Goal: Task Accomplishment & Management: Use online tool/utility

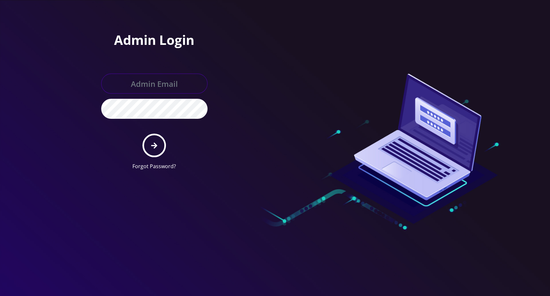
type input "[EMAIL_ADDRESS][DOMAIN_NAME]"
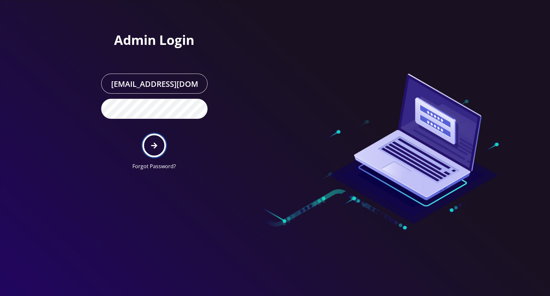
click at [155, 142] on icon "submit" at bounding box center [154, 145] width 6 height 7
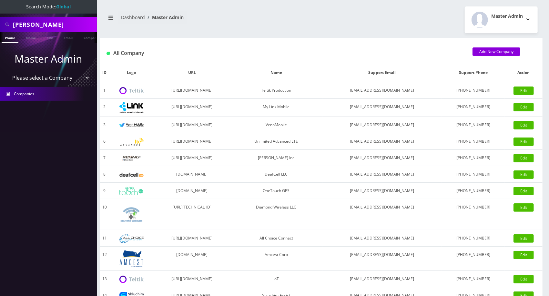
click at [65, 22] on input "abe z" at bounding box center [54, 24] width 82 height 12
type input "jason m"
click at [32, 35] on link "Name" at bounding box center [31, 37] width 16 height 11
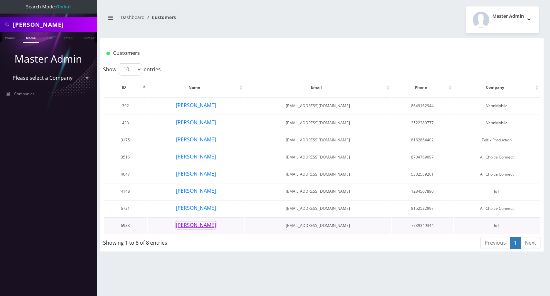
click at [198, 223] on button "Jason Morgan" at bounding box center [196, 225] width 41 height 8
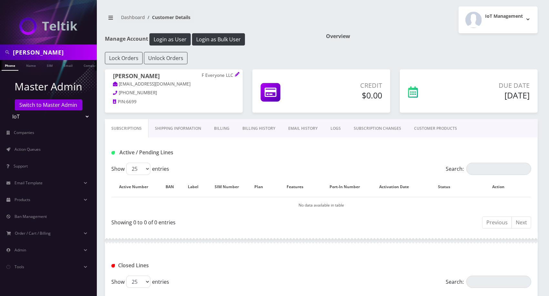
click at [265, 131] on link "Billing History" at bounding box center [259, 128] width 46 height 19
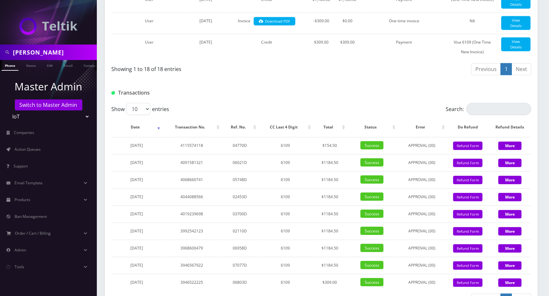
scroll to position [581, 0]
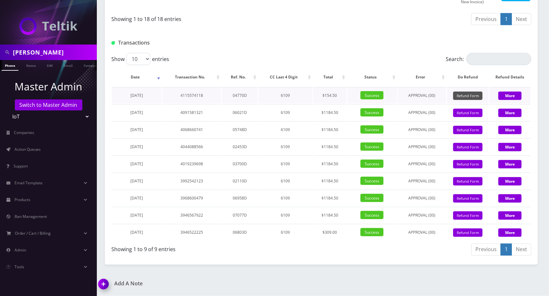
click at [470, 97] on button "Refund Form" at bounding box center [467, 96] width 29 height 9
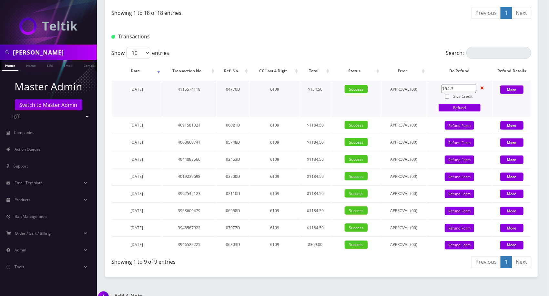
click at [448, 99] on input "Give Credit" at bounding box center [447, 96] width 4 height 4
checkbox input "true"
click at [449, 112] on link "Refund" at bounding box center [459, 108] width 42 height 8
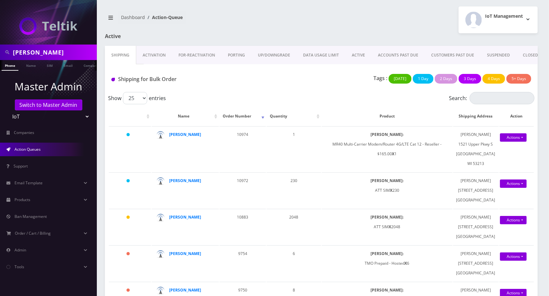
scroll to position [0, 3]
click at [76, 52] on input "jason m" at bounding box center [54, 52] width 82 height 12
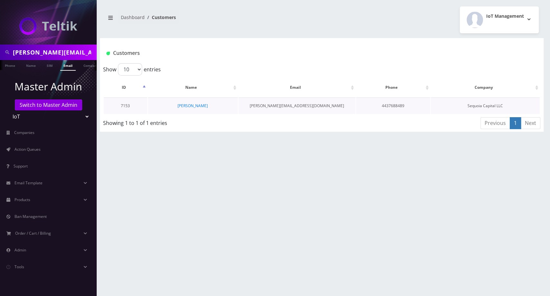
click at [194, 109] on td "ryan rosendorff" at bounding box center [193, 105] width 90 height 16
click at [197, 103] on link "ryan rosendorff" at bounding box center [193, 105] width 30 height 5
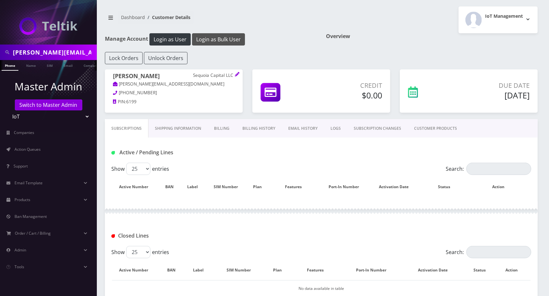
click at [222, 40] on button "Login as Bulk User" at bounding box center [218, 39] width 53 height 12
click at [477, 166] on input "Search:" at bounding box center [498, 169] width 65 height 12
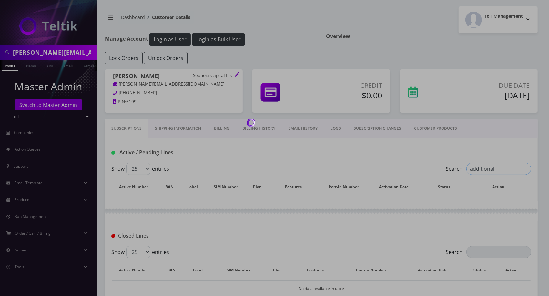
type input "additional"
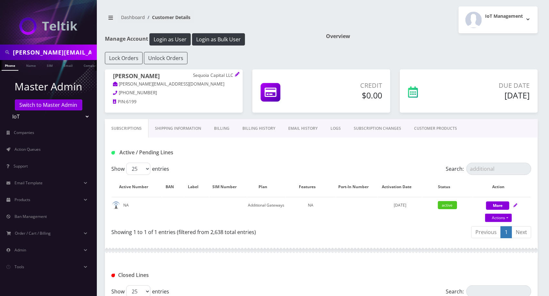
click at [61, 54] on input "ryan@seqcapital.com" at bounding box center [54, 52] width 82 height 12
paste input "[PERSON_NAME]"
type input "[PERSON_NAME]"
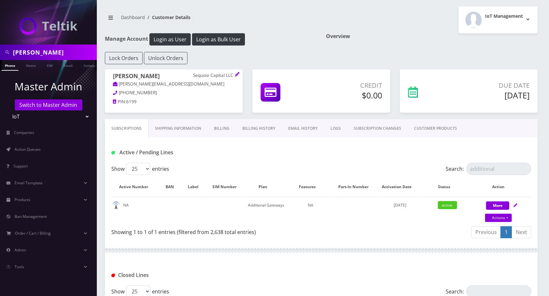
click at [27, 70] on ul "Phone Name SIM Email Company Customer" at bounding box center [48, 65] width 97 height 11
click at [34, 63] on link "Name" at bounding box center [31, 65] width 16 height 11
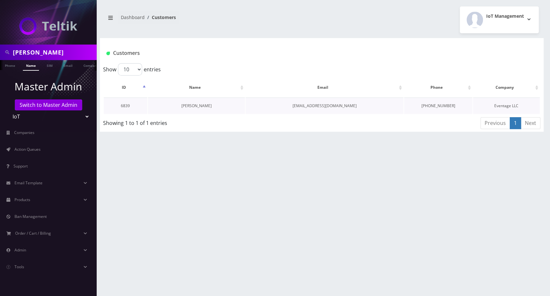
click at [199, 107] on link "[PERSON_NAME]" at bounding box center [196, 105] width 30 height 5
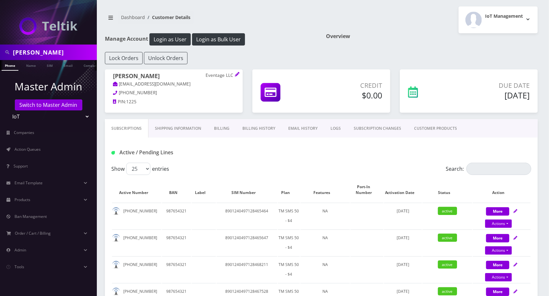
click at [253, 128] on link "Billing History" at bounding box center [259, 128] width 46 height 19
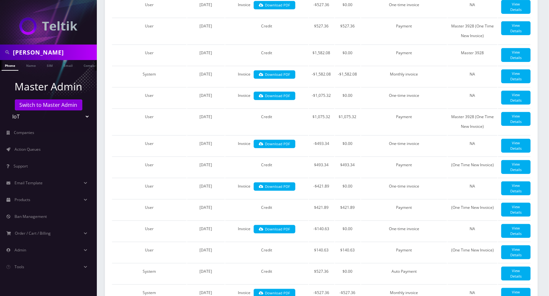
scroll to position [207, 0]
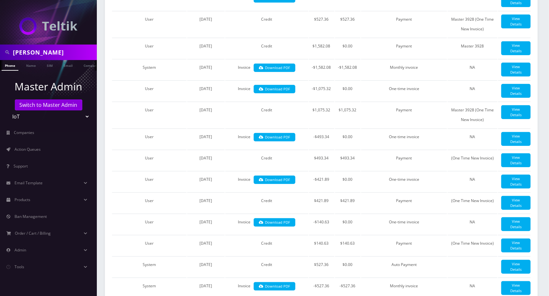
click at [64, 56] on input "Hernandez" at bounding box center [54, 52] width 82 height 12
click at [90, 65] on ul at bounding box center [93, 65] width 6 height 11
click at [53, 45] on div "aj tickets" at bounding box center [48, 52] width 97 height 15
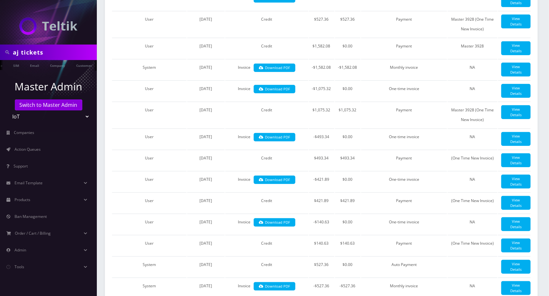
click at [49, 56] on input "aj tickets" at bounding box center [54, 52] width 82 height 12
type input "step"
click at [39, 67] on link "Email" at bounding box center [34, 65] width 15 height 11
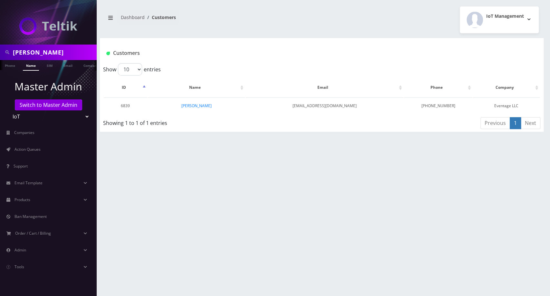
click at [30, 56] on input "[PERSON_NAME]" at bounding box center [54, 52] width 82 height 12
type input "steph"
click at [28, 68] on link "Name" at bounding box center [31, 65] width 16 height 11
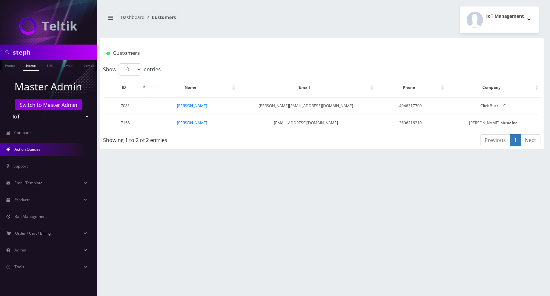
click at [32, 150] on span "Action Queues" at bounding box center [28, 148] width 26 height 5
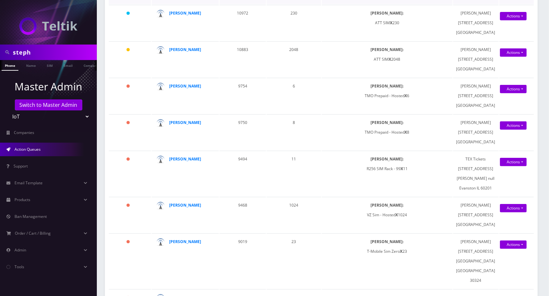
scroll to position [168, 0]
click at [60, 56] on input "steph" at bounding box center [54, 52] width 82 height 12
type input "[PERSON_NAME] and"
click at [29, 66] on link "Name" at bounding box center [31, 65] width 16 height 11
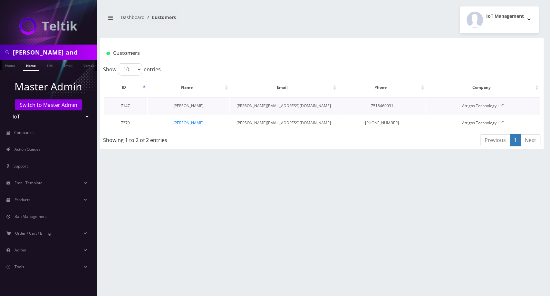
click at [182, 106] on link "[PERSON_NAME]" at bounding box center [188, 105] width 30 height 5
click at [186, 125] on td "[PERSON_NAME]" at bounding box center [189, 122] width 82 height 16
click at [187, 123] on link "[PERSON_NAME]" at bounding box center [188, 122] width 30 height 5
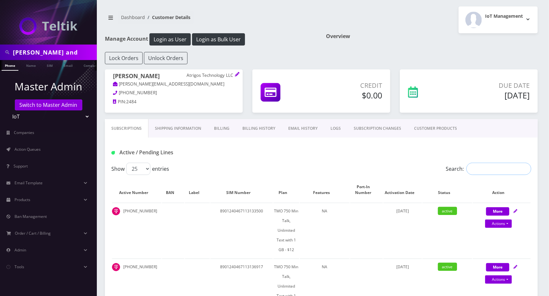
click at [506, 166] on input "Search:" at bounding box center [498, 169] width 65 height 12
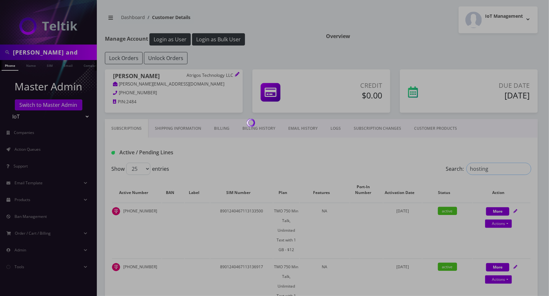
type input "hosting"
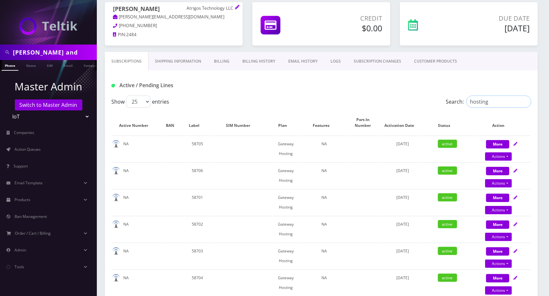
scroll to position [69, 0]
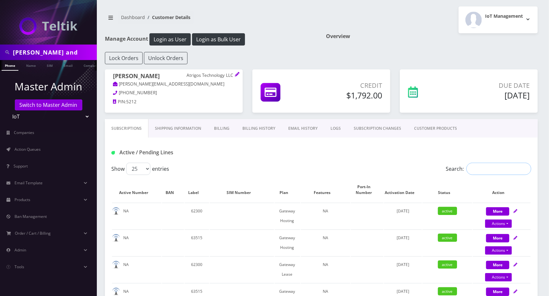
click at [488, 171] on input "Search:" at bounding box center [498, 169] width 65 height 12
type input "hosting"
